Goal: Complete application form

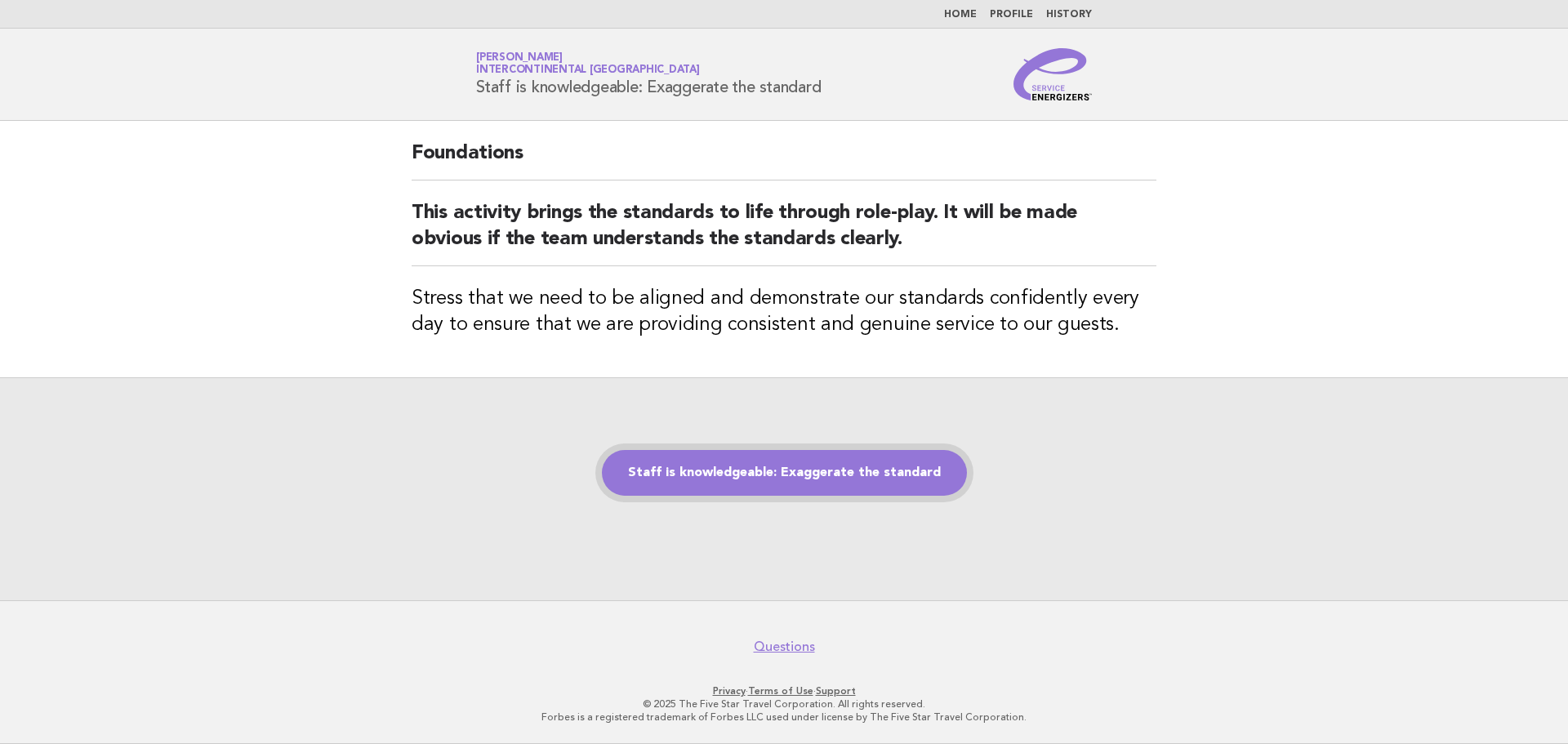
click at [800, 483] on link "Staff is knowledgeable: Exaggerate the standard" at bounding box center [784, 473] width 365 height 46
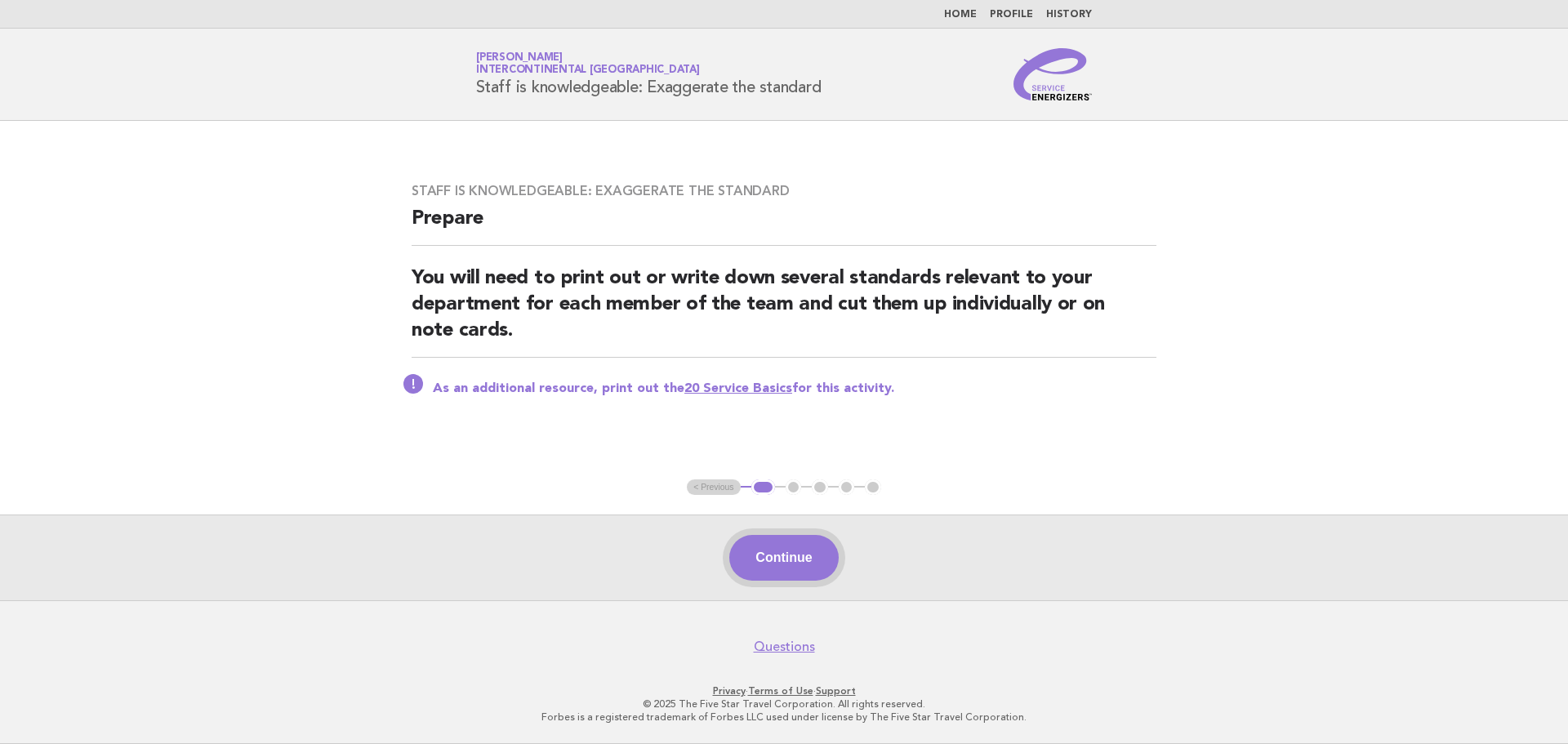
click at [796, 553] on button "Continue" at bounding box center [783, 558] width 108 height 46
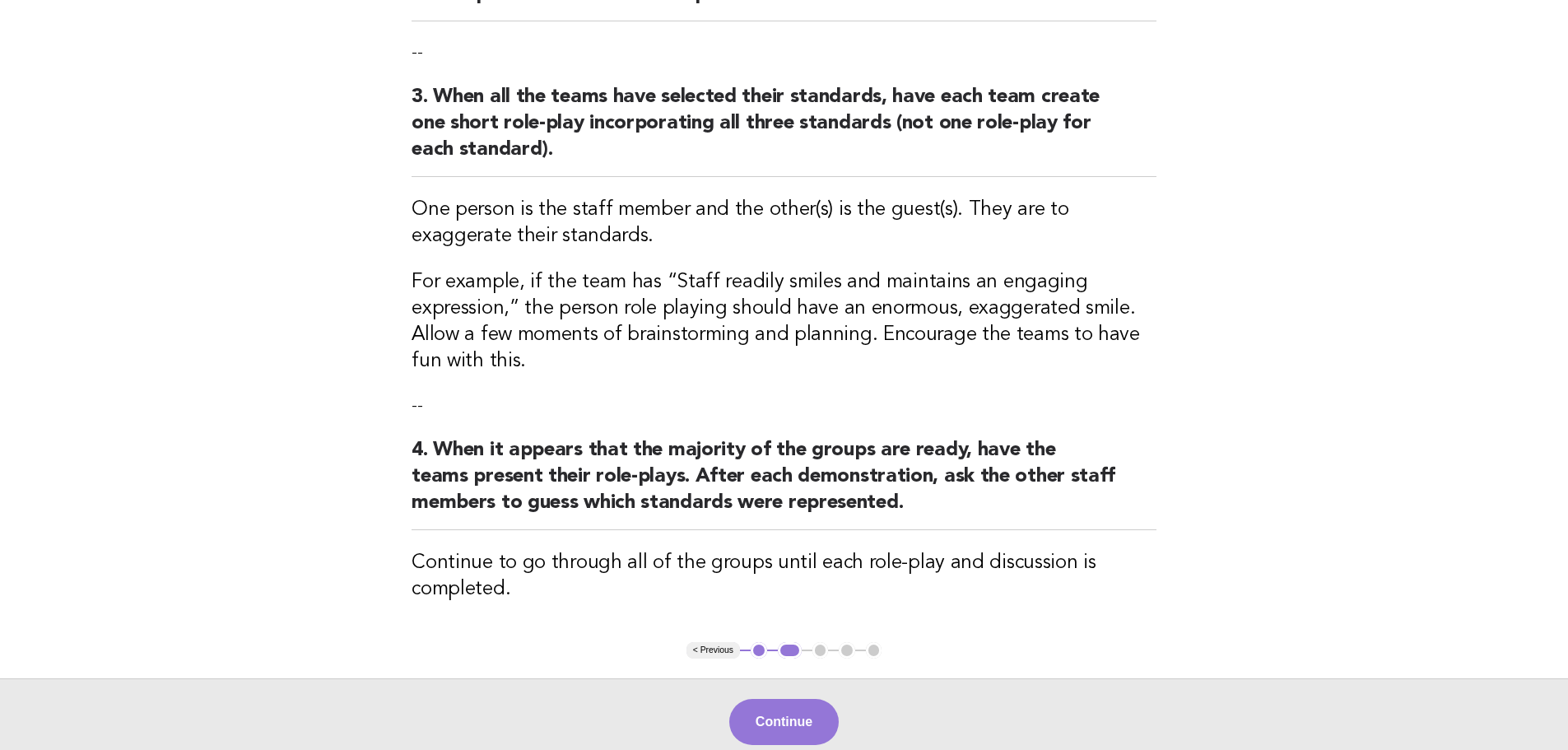
scroll to position [551, 0]
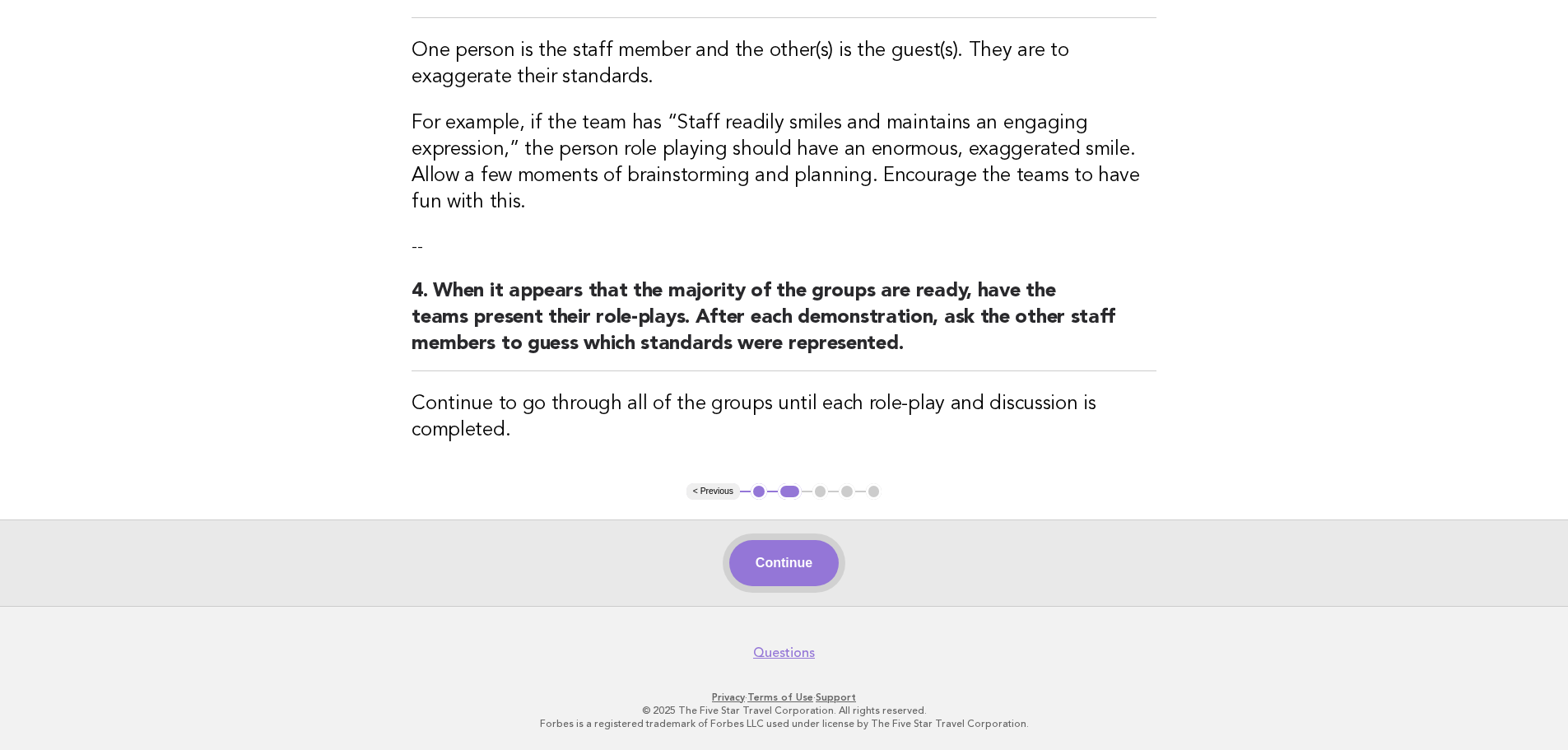
click at [765, 576] on button "Continue" at bounding box center [784, 563] width 109 height 46
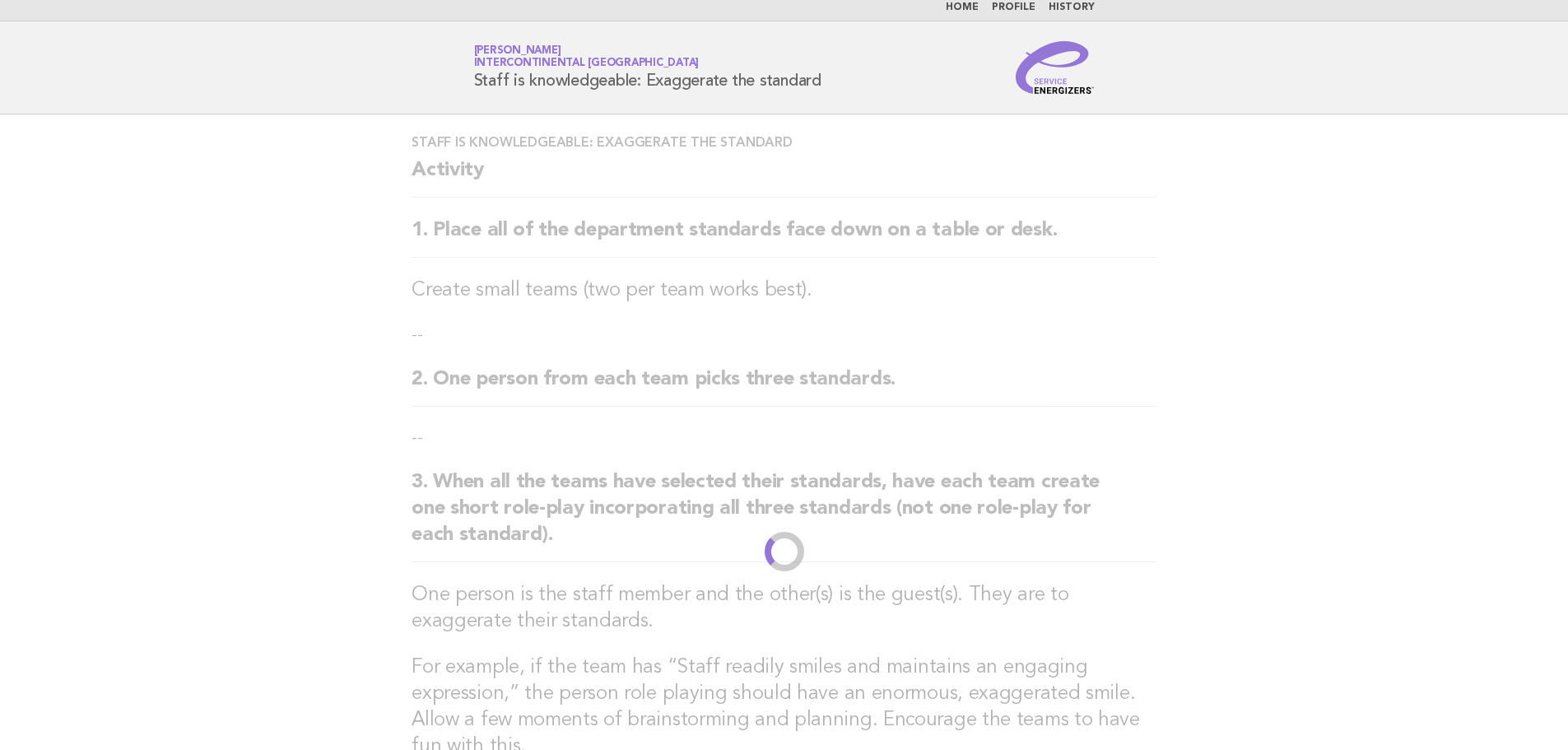
scroll to position [0, 0]
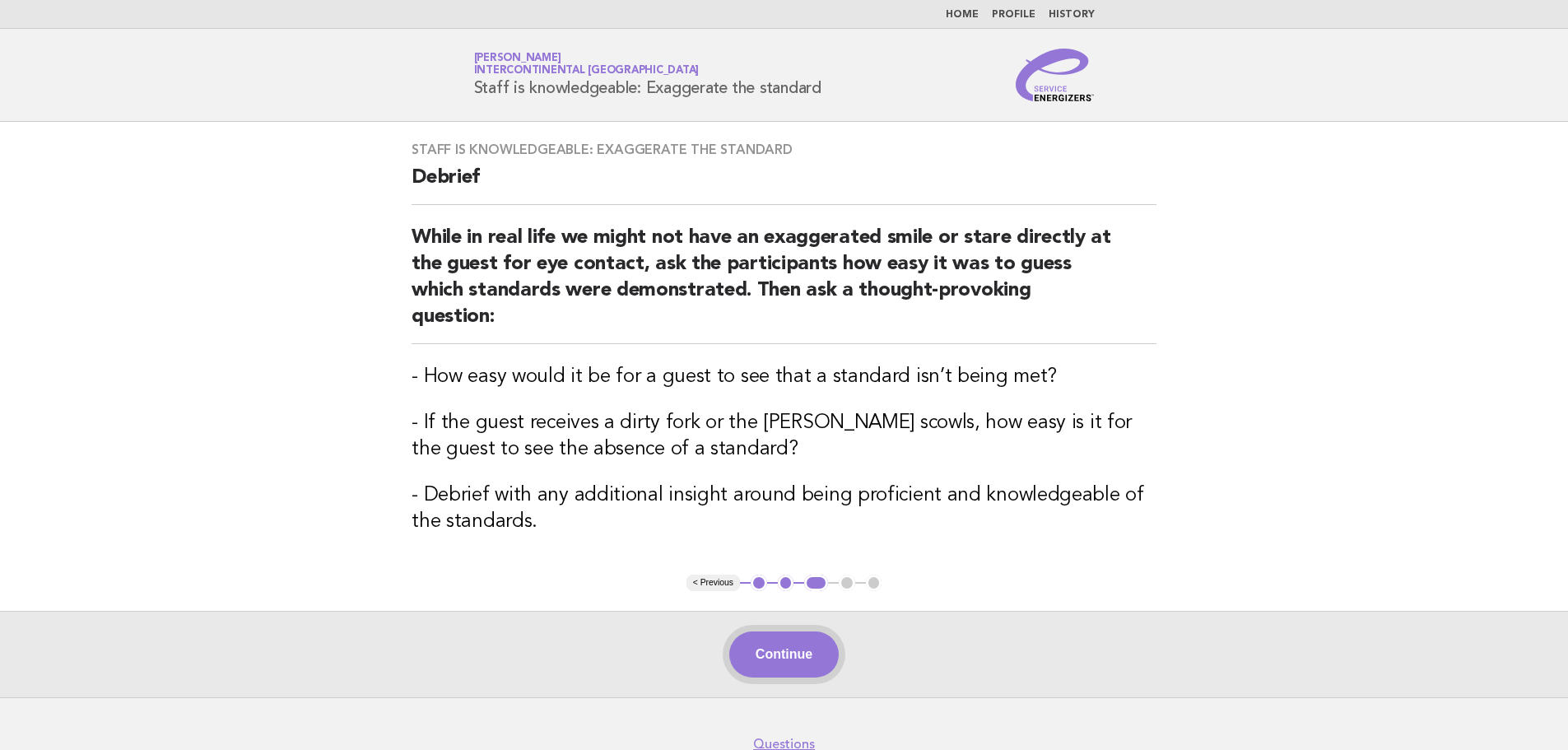
click at [763, 632] on button "Continue" at bounding box center [784, 654] width 109 height 46
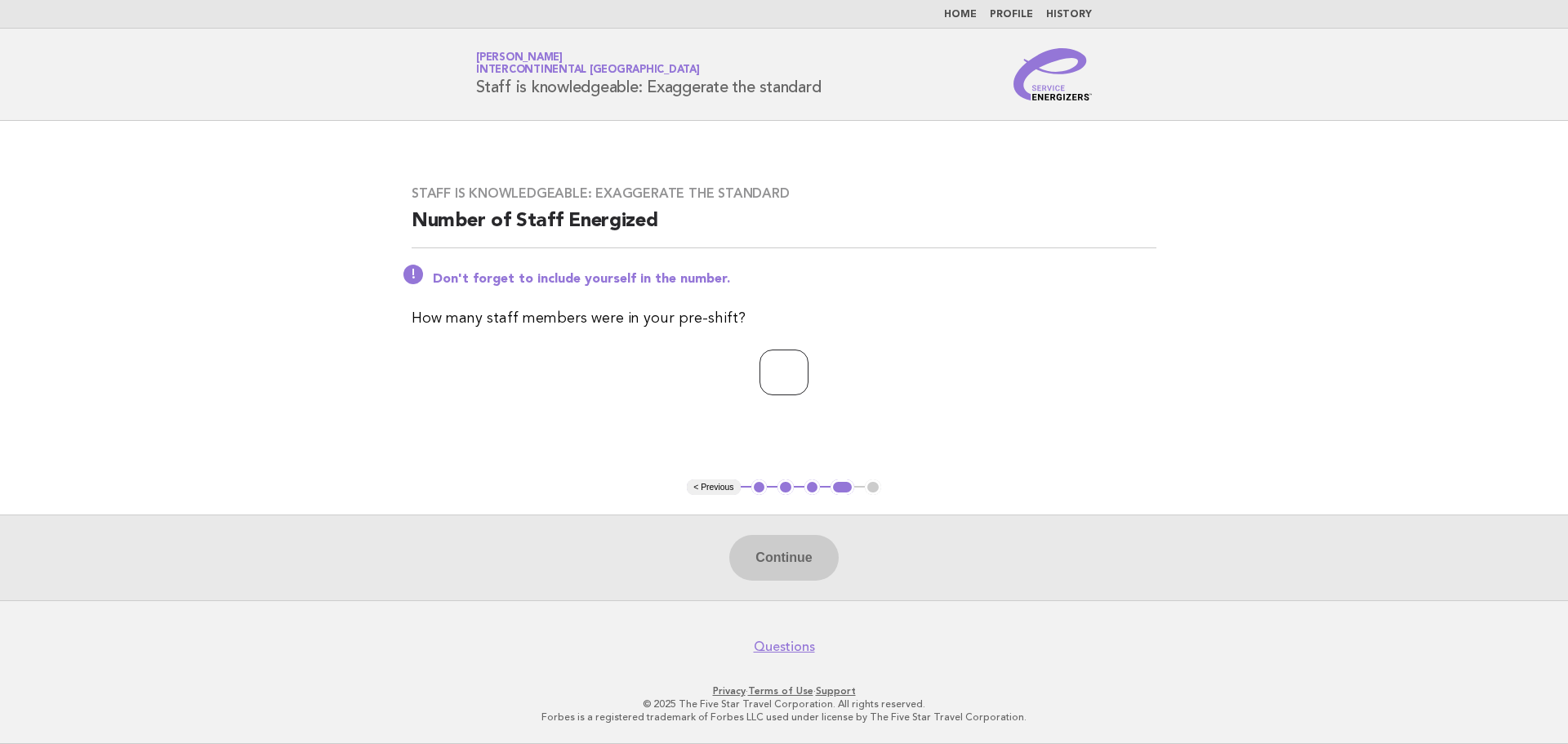
type input "*"
click at [808, 370] on input "*" at bounding box center [784, 372] width 49 height 46
click at [781, 558] on button "Continue" at bounding box center [783, 558] width 108 height 46
